Goal: Navigation & Orientation: Find specific page/section

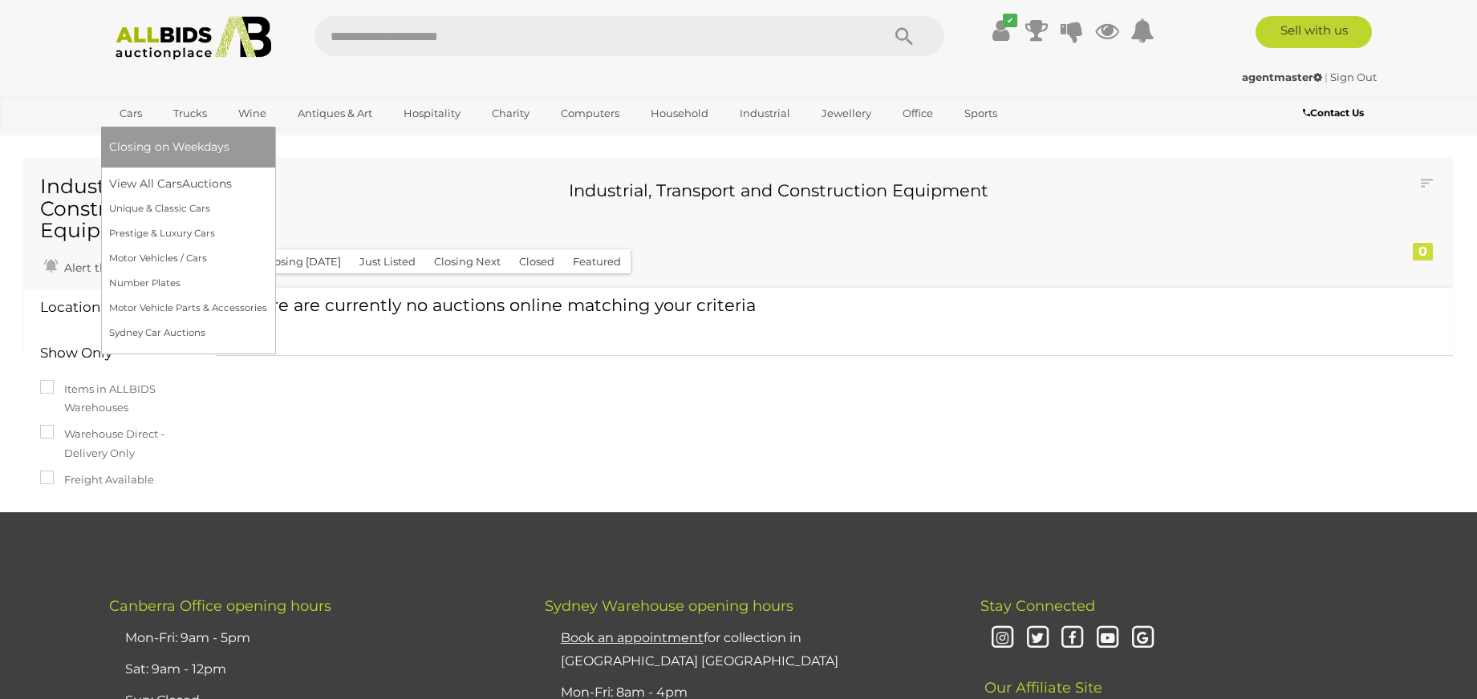
click at [140, 111] on link "Cars" at bounding box center [130, 113] width 43 height 26
click at [201, 188] on span "Auctions" at bounding box center [211, 183] width 52 height 14
